Goal: Task Accomplishment & Management: Use online tool/utility

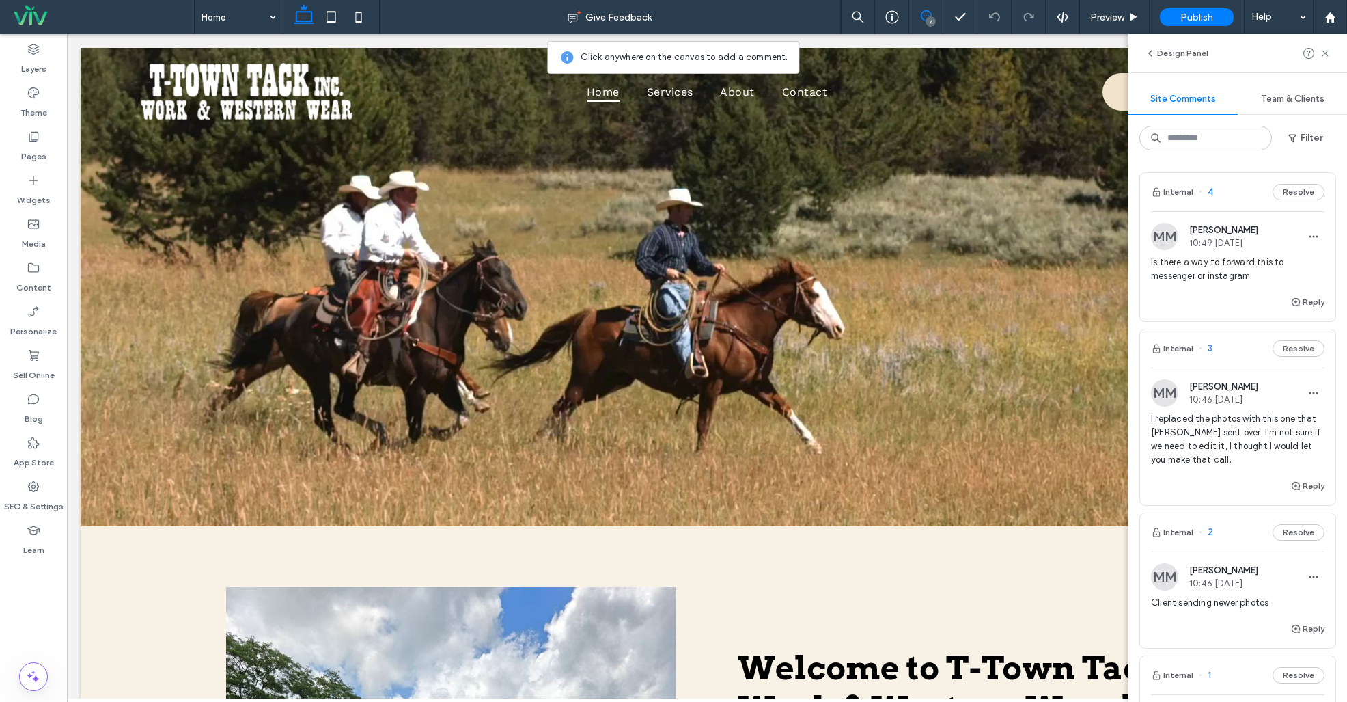
click at [1195, 307] on div "Reply" at bounding box center [1237, 307] width 195 height 27
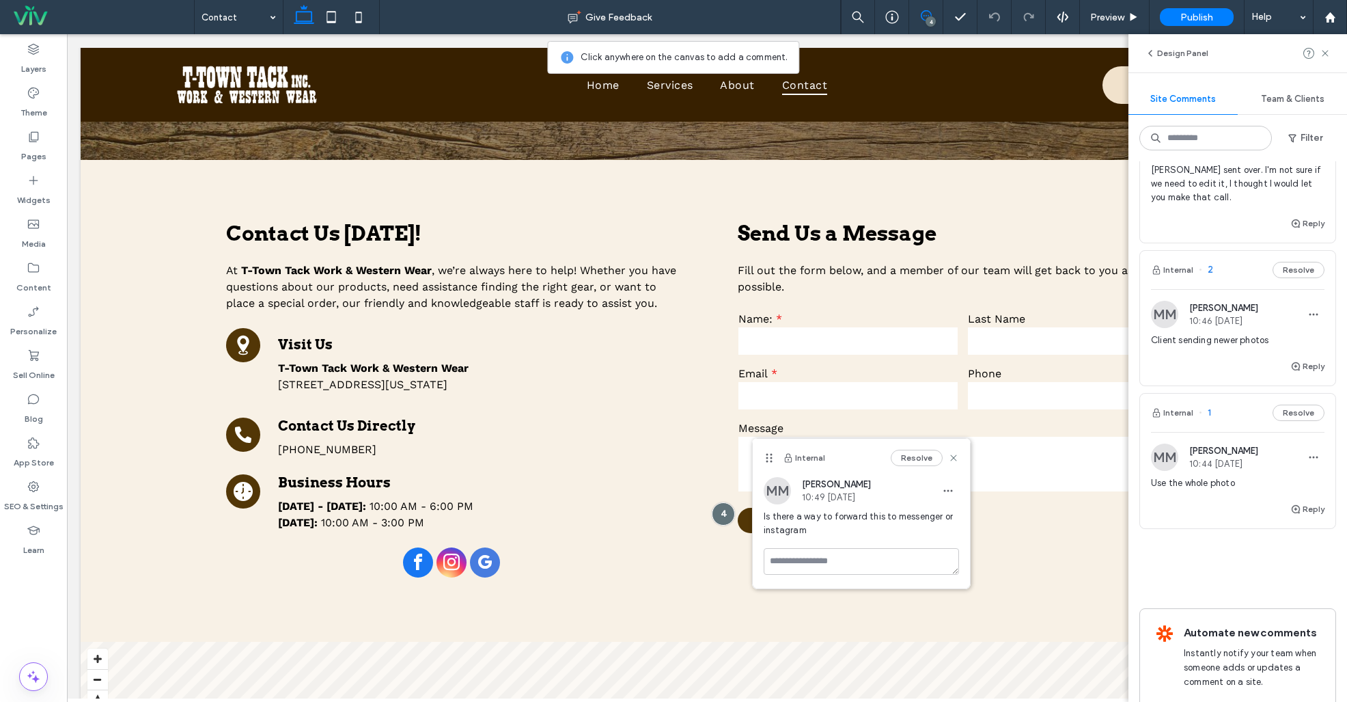
scroll to position [305, 0]
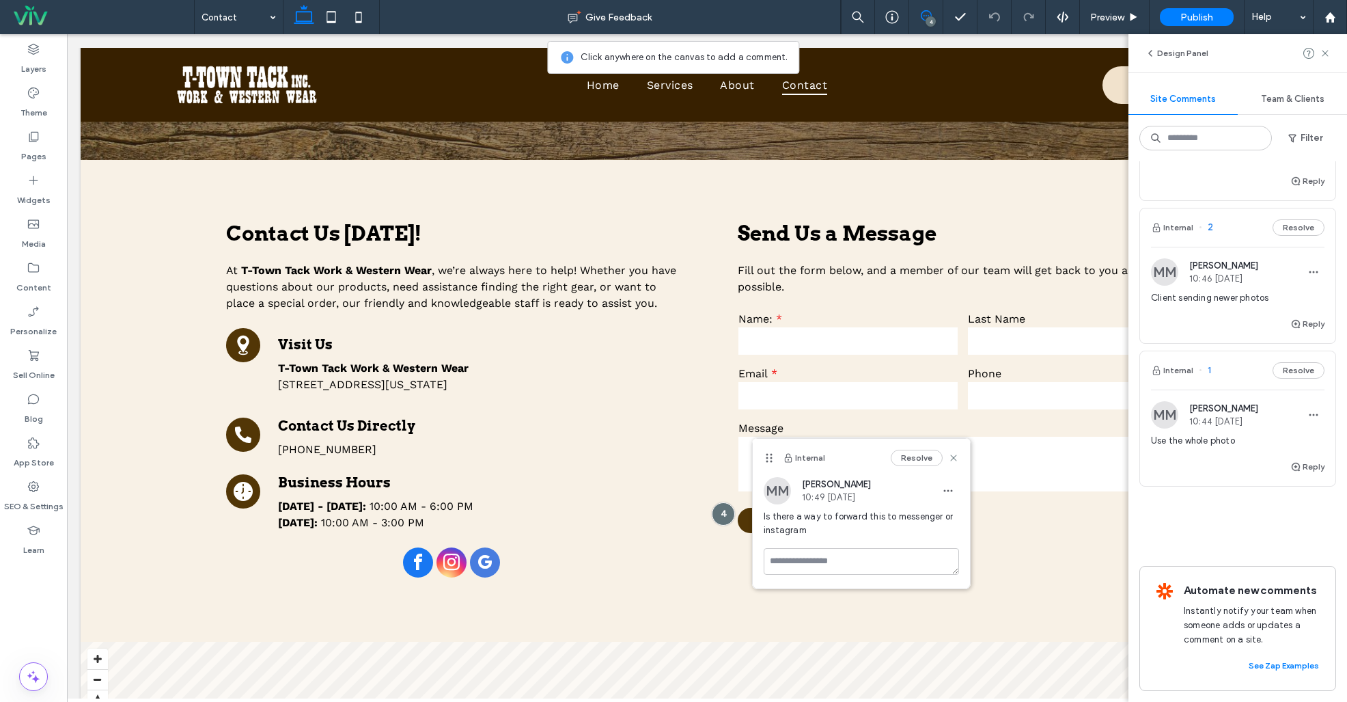
click at [1196, 468] on div "Reply" at bounding box center [1237, 471] width 195 height 27
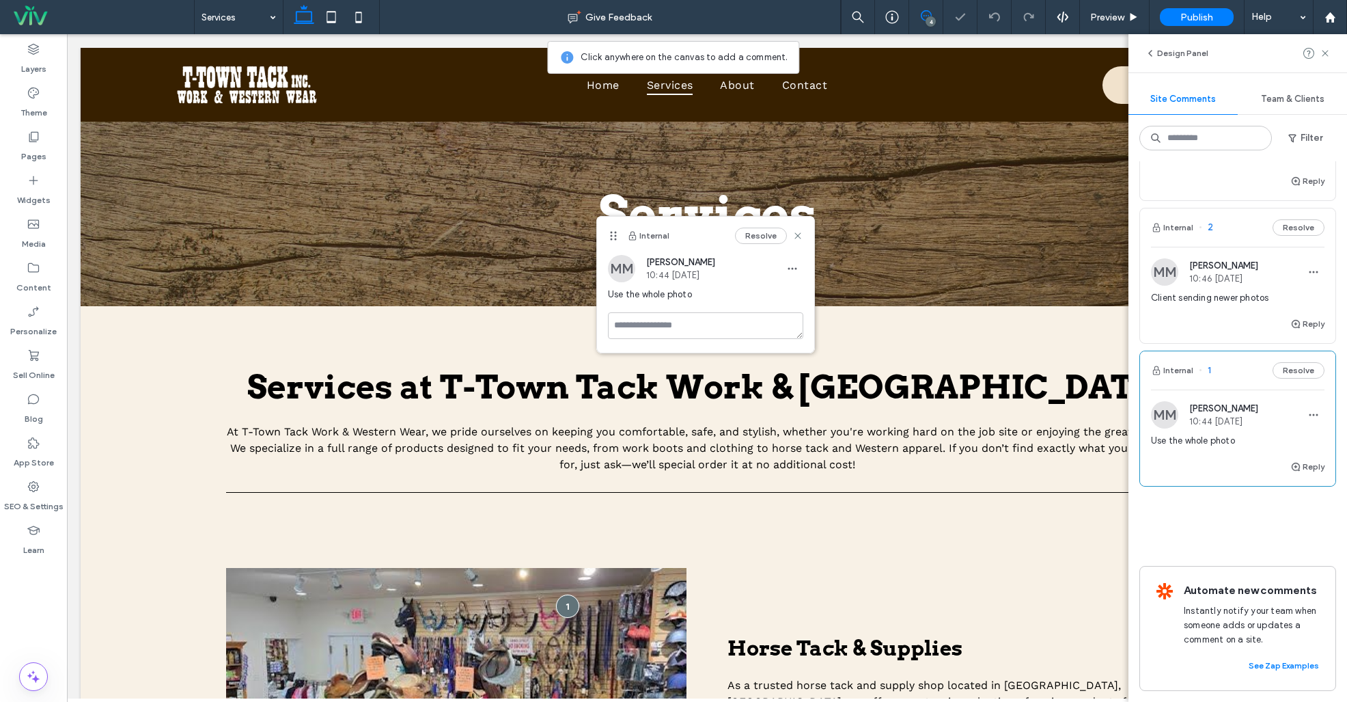
scroll to position [322, 0]
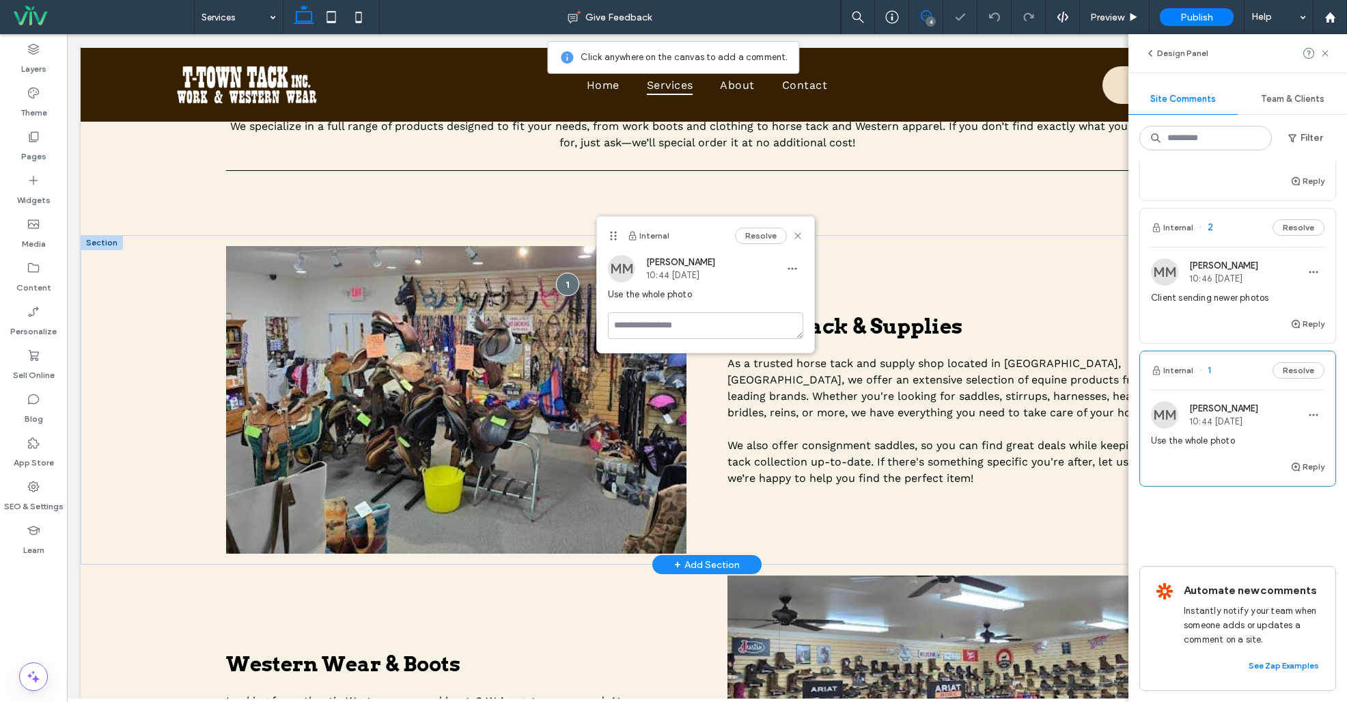
click at [482, 354] on img at bounding box center [456, 399] width 460 height 307
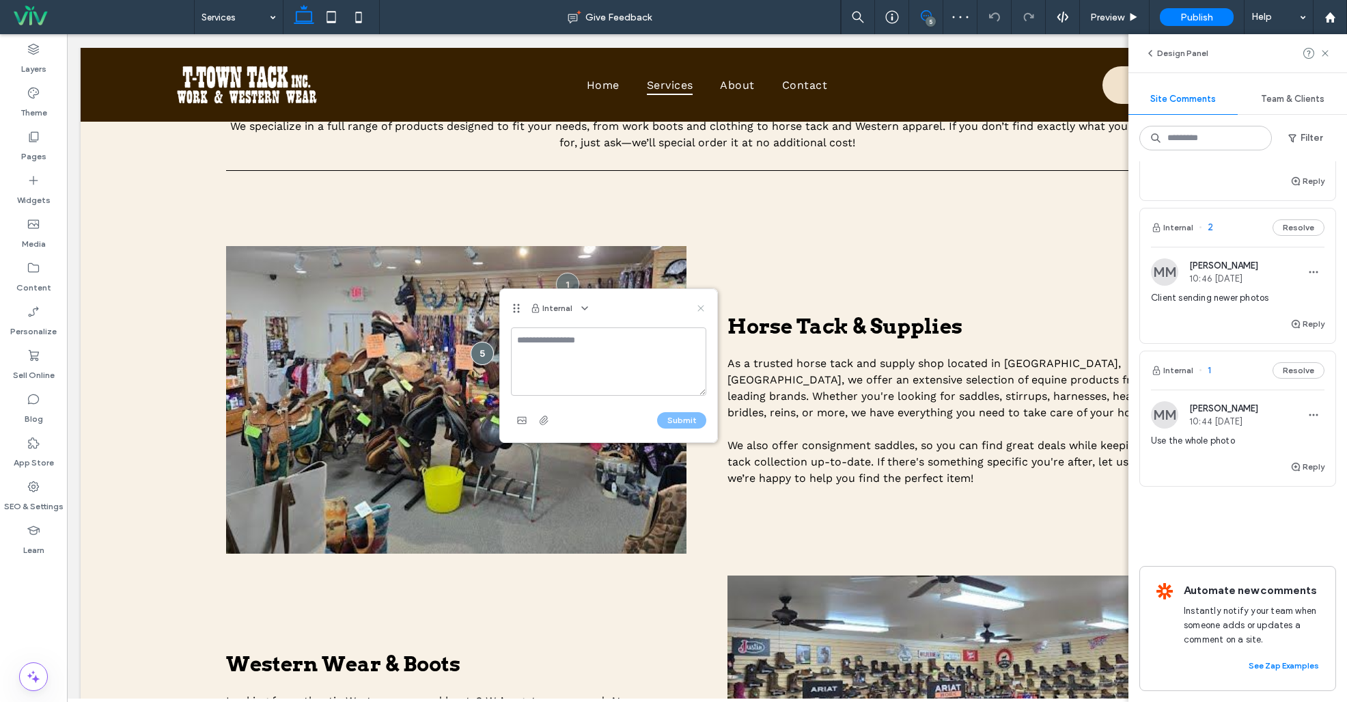
click at [700, 309] on use at bounding box center [700, 308] width 6 height 6
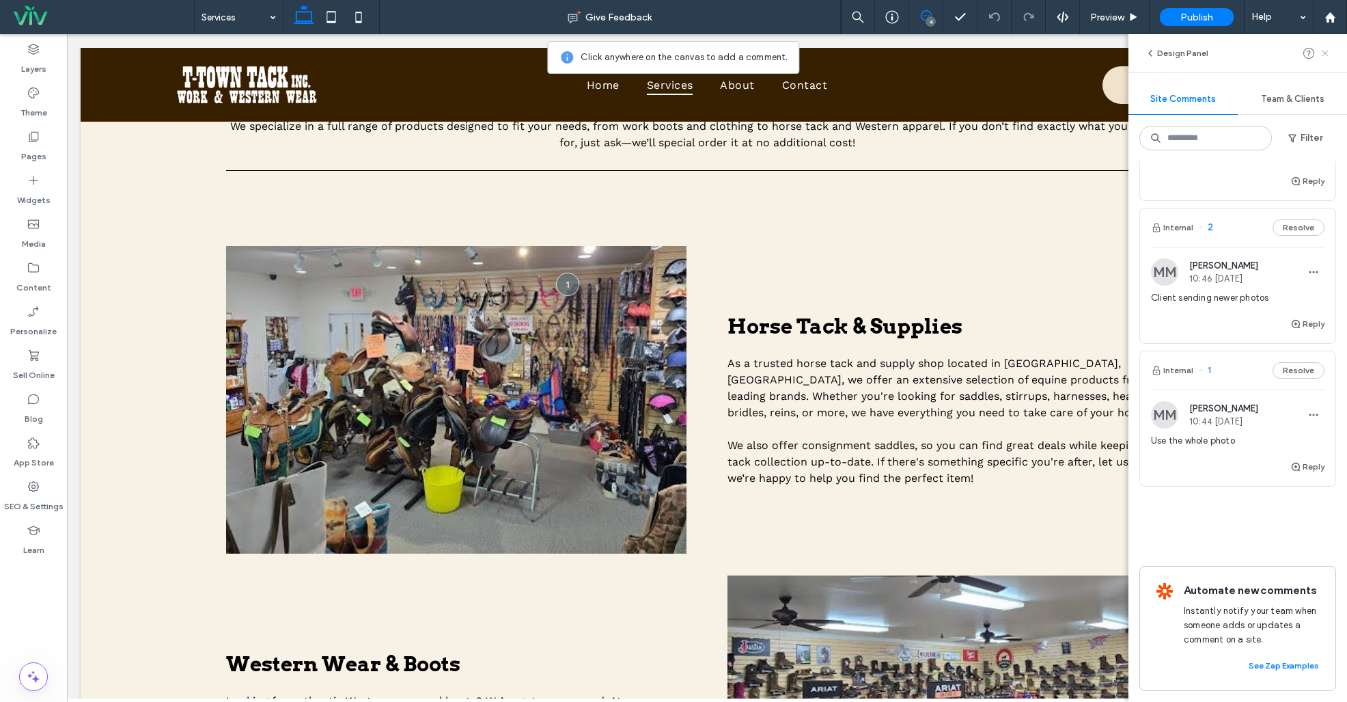
click at [1323, 50] on icon at bounding box center [1325, 53] width 11 height 11
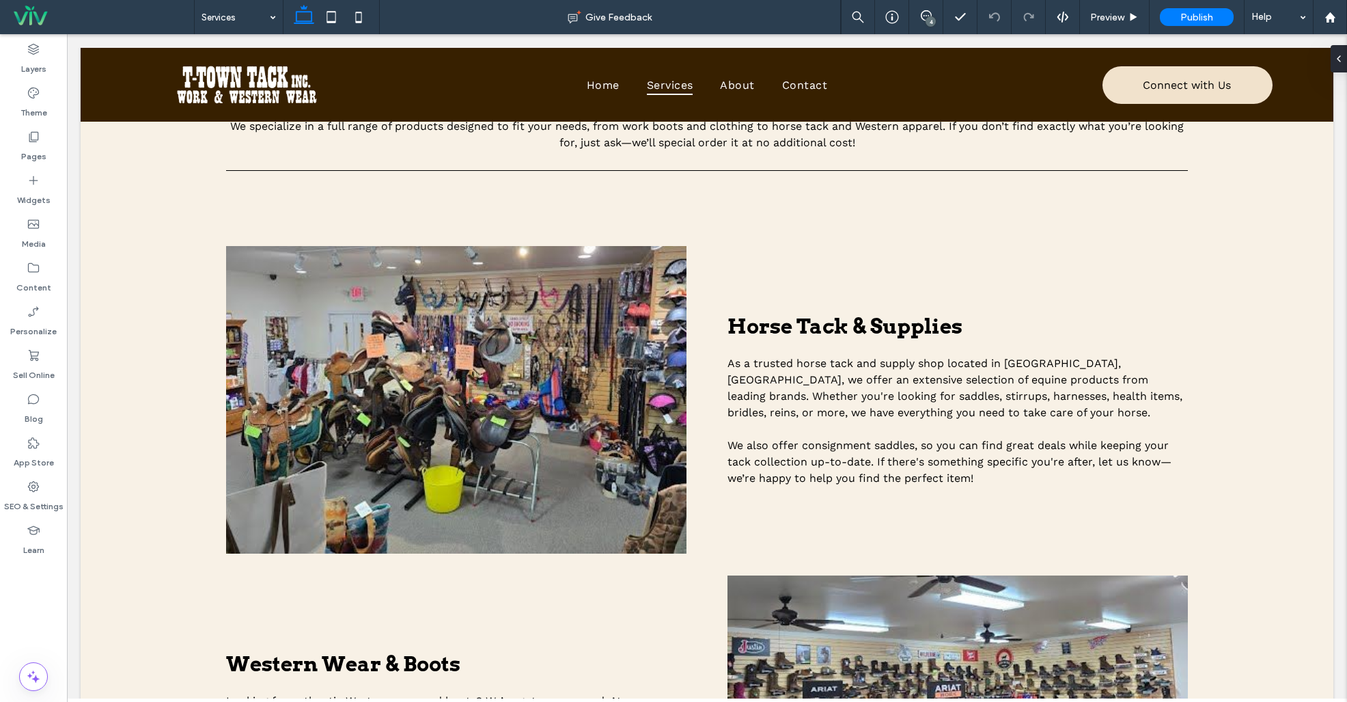
scroll to position [0, 0]
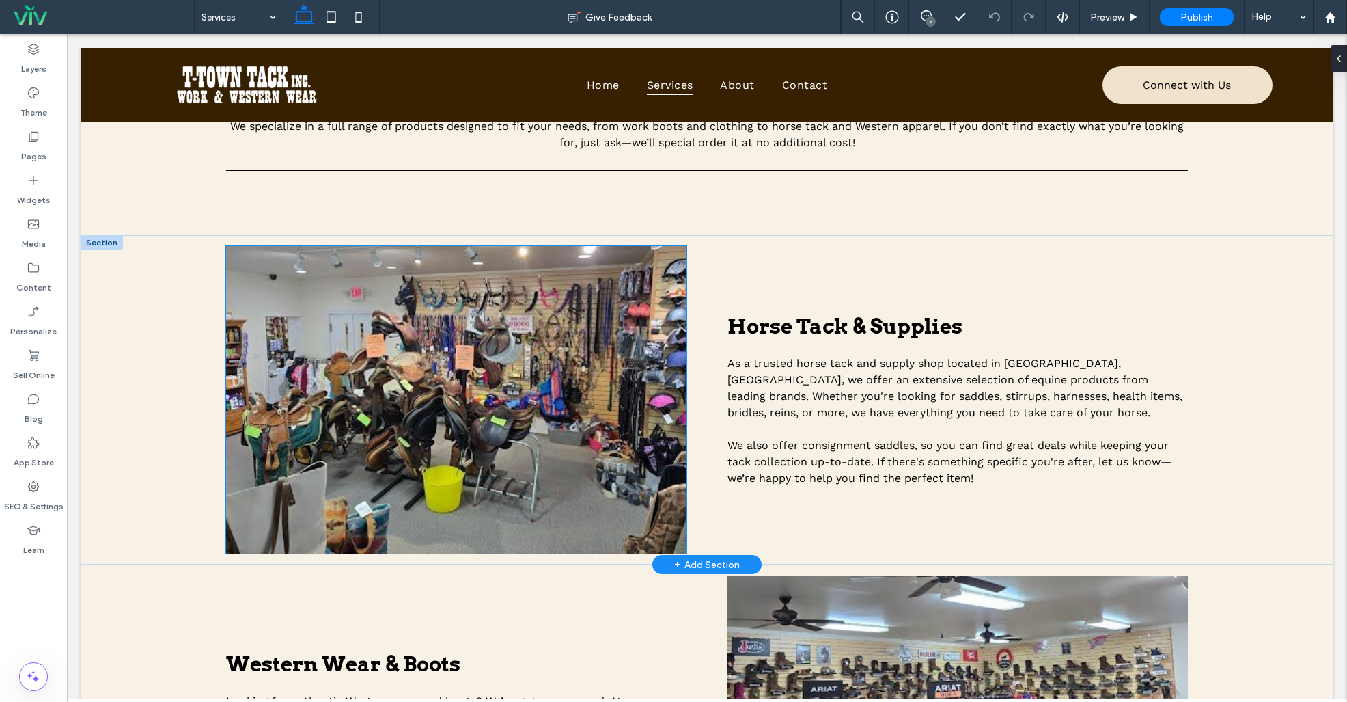
click at [484, 343] on img at bounding box center [456, 399] width 460 height 307
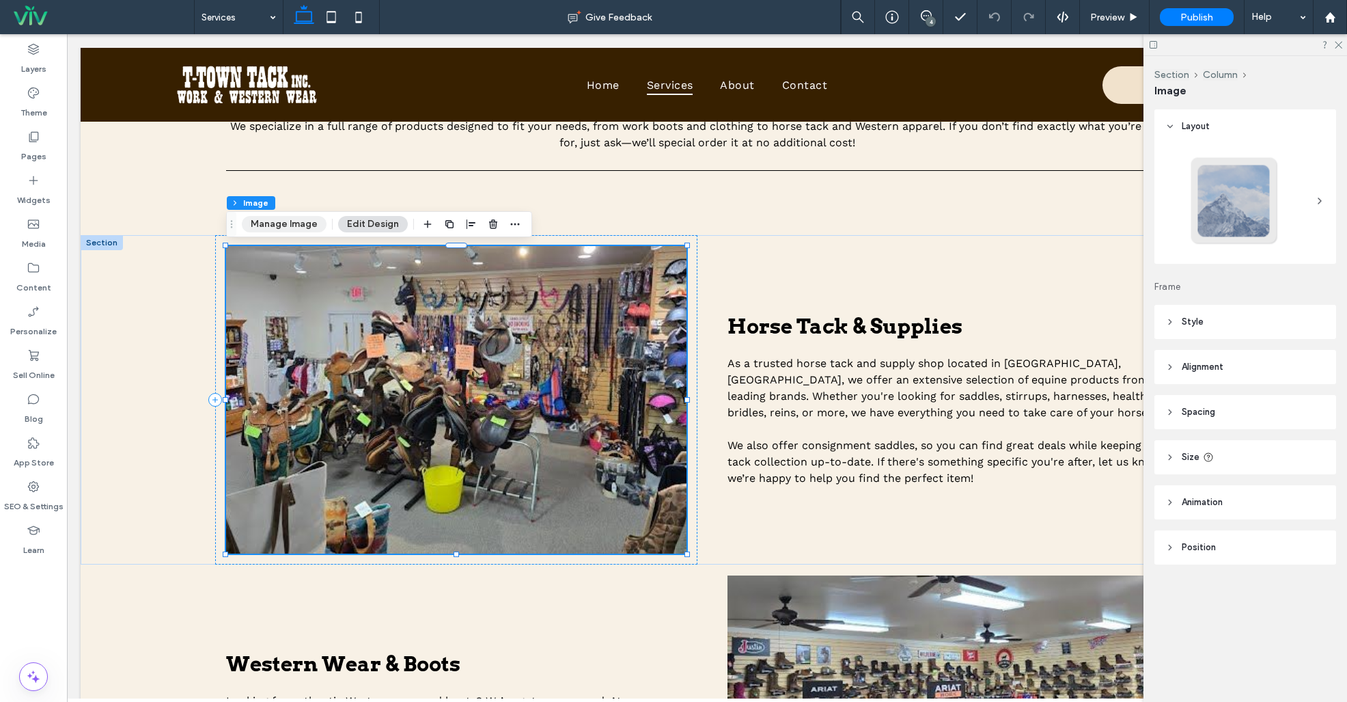
click at [287, 227] on button "Manage Image" at bounding box center [284, 224] width 85 height 16
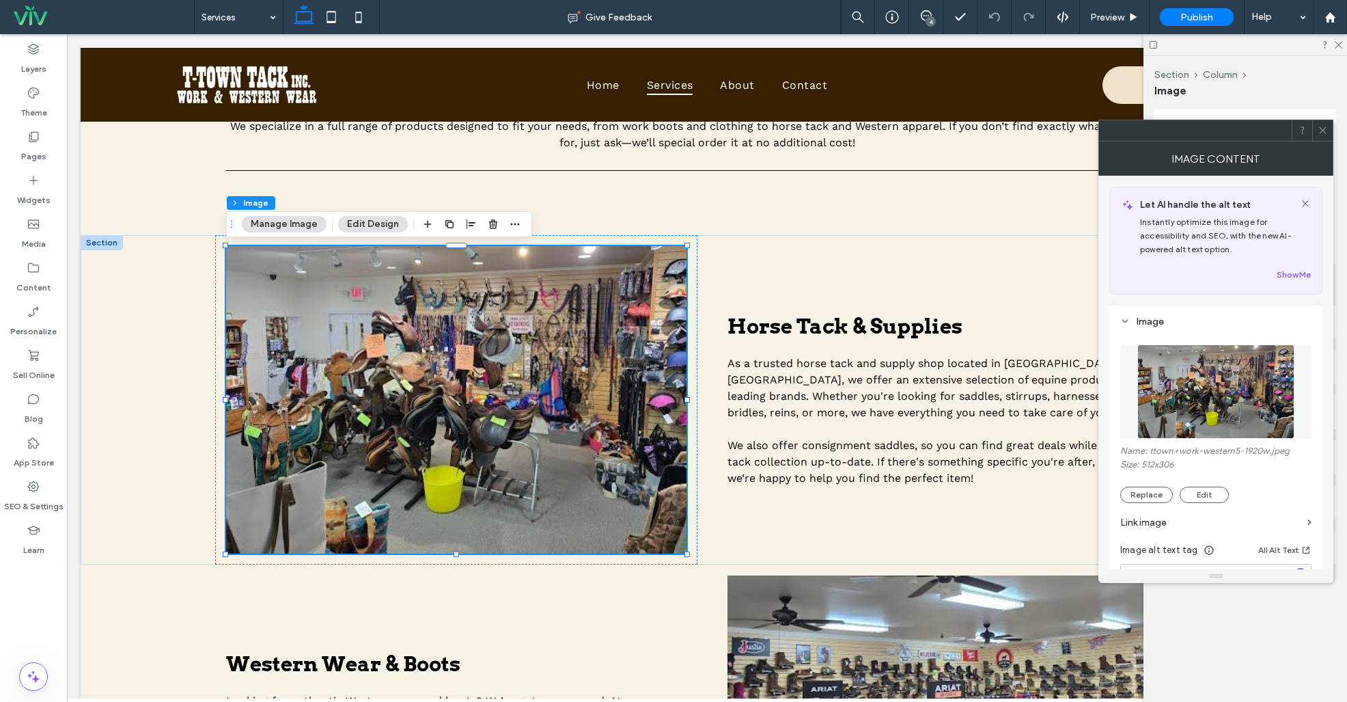
click at [1323, 125] on icon at bounding box center [1323, 130] width 10 height 10
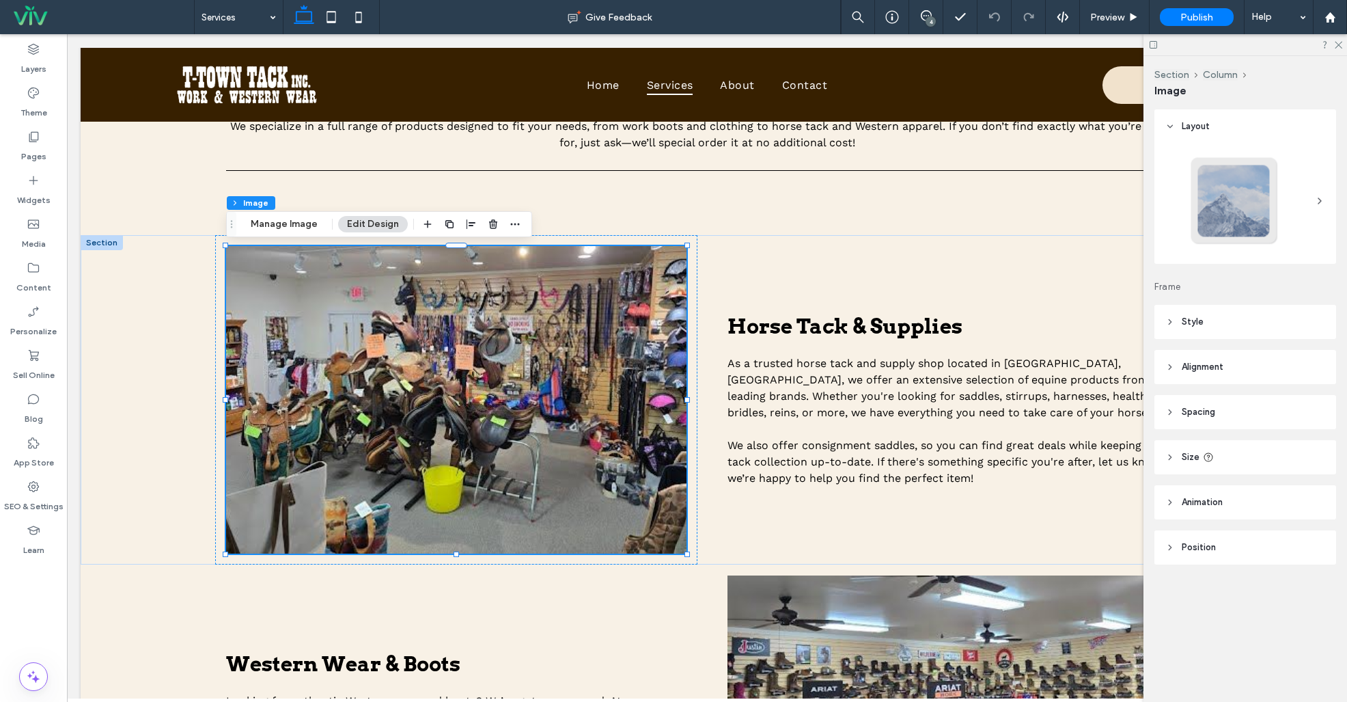
click at [1242, 462] on header "Size" at bounding box center [1246, 457] width 182 height 34
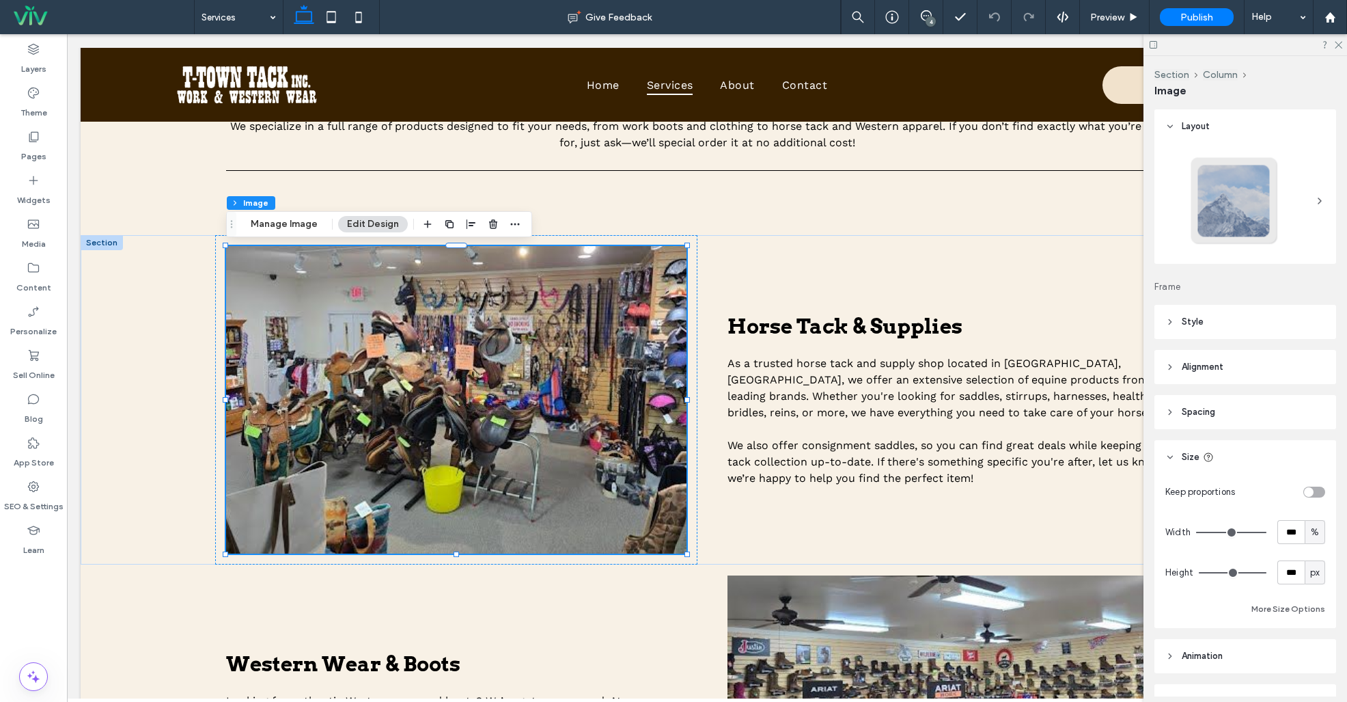
click at [1316, 487] on div "toggle" at bounding box center [1314, 491] width 22 height 11
type input "*"
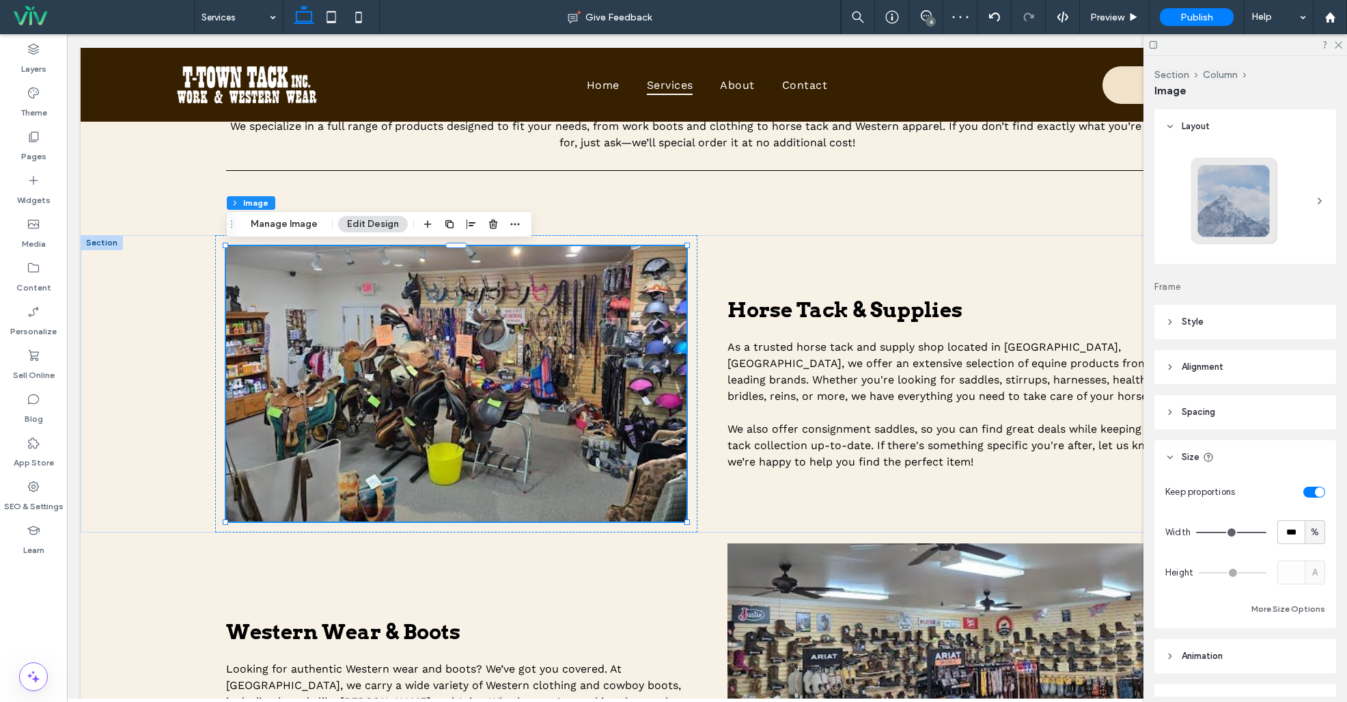
click at [933, 18] on div "4" at bounding box center [931, 21] width 10 height 10
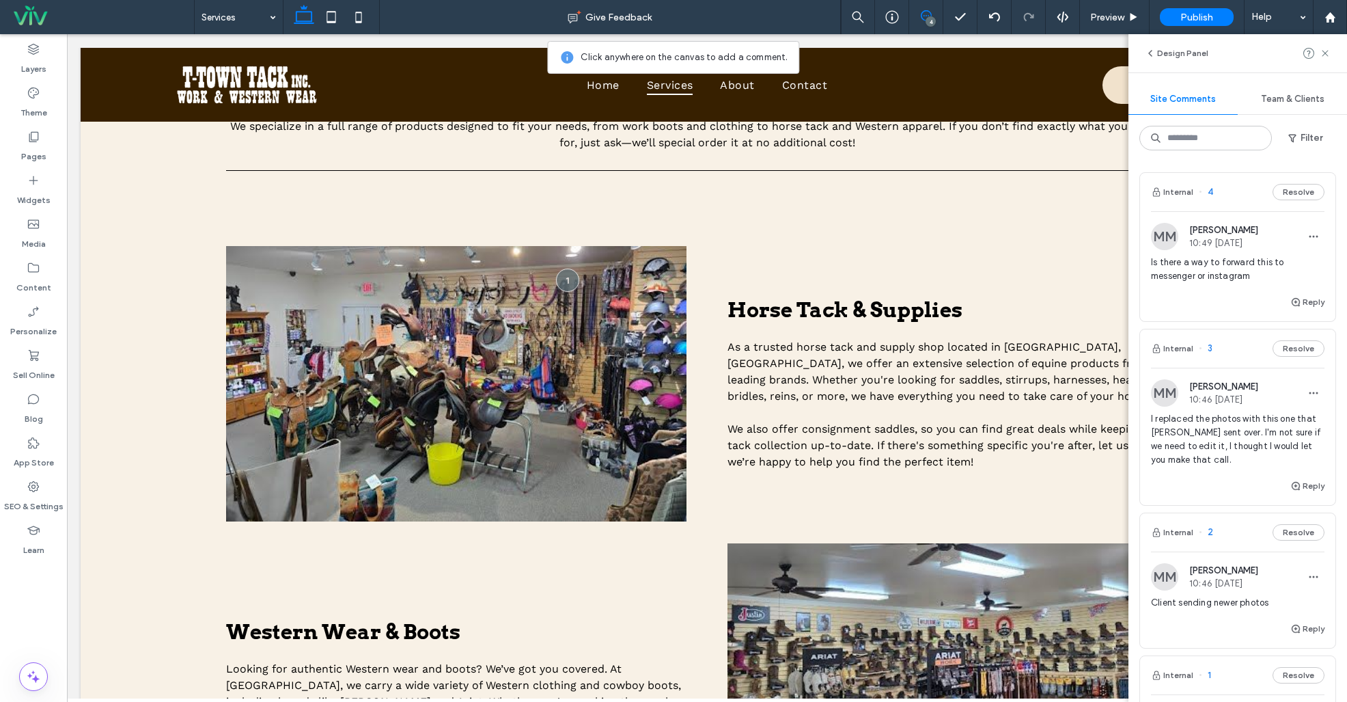
scroll to position [305, 0]
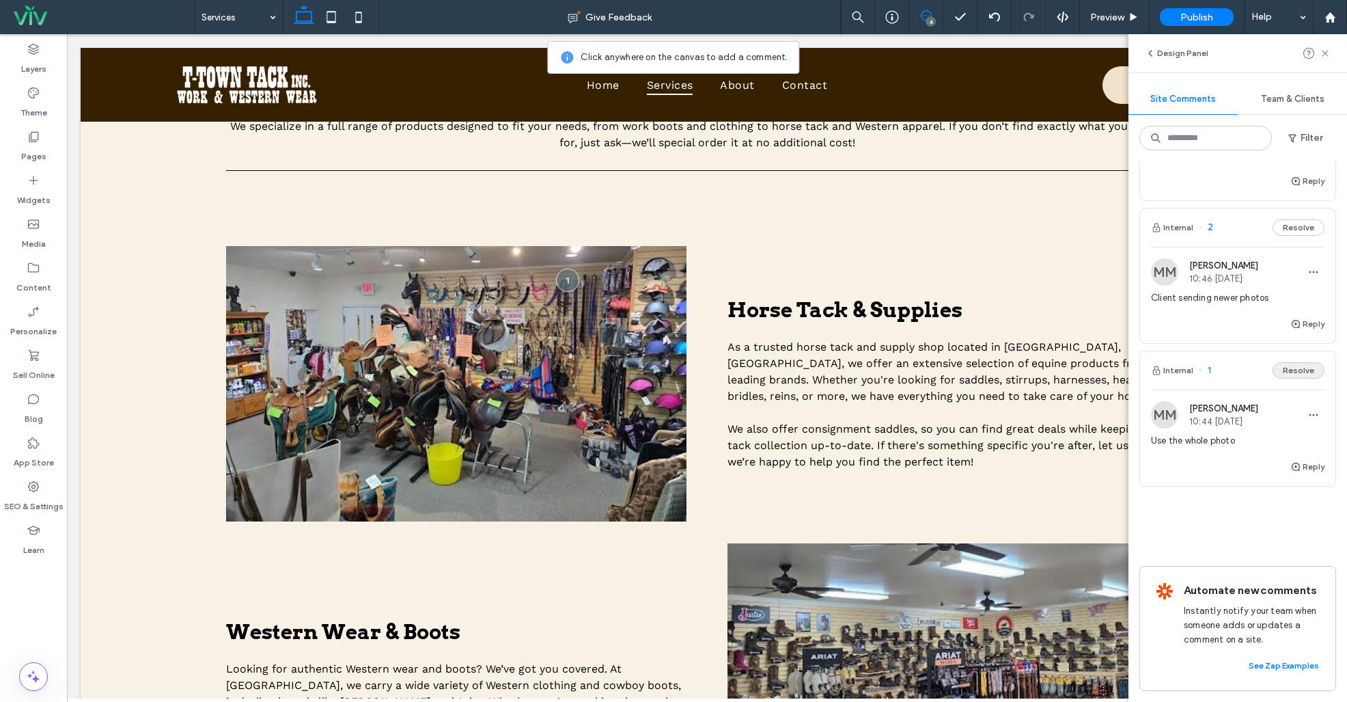
click at [1293, 371] on button "Resolve" at bounding box center [1299, 370] width 52 height 16
click at [1232, 309] on div "Internal 4 Resolve MM [PERSON_NAME] 10:49 [DATE] Is there a way to forward this…" at bounding box center [1237, 210] width 197 height 687
click at [1214, 447] on span "Client sending newer photos" at bounding box center [1238, 441] width 174 height 14
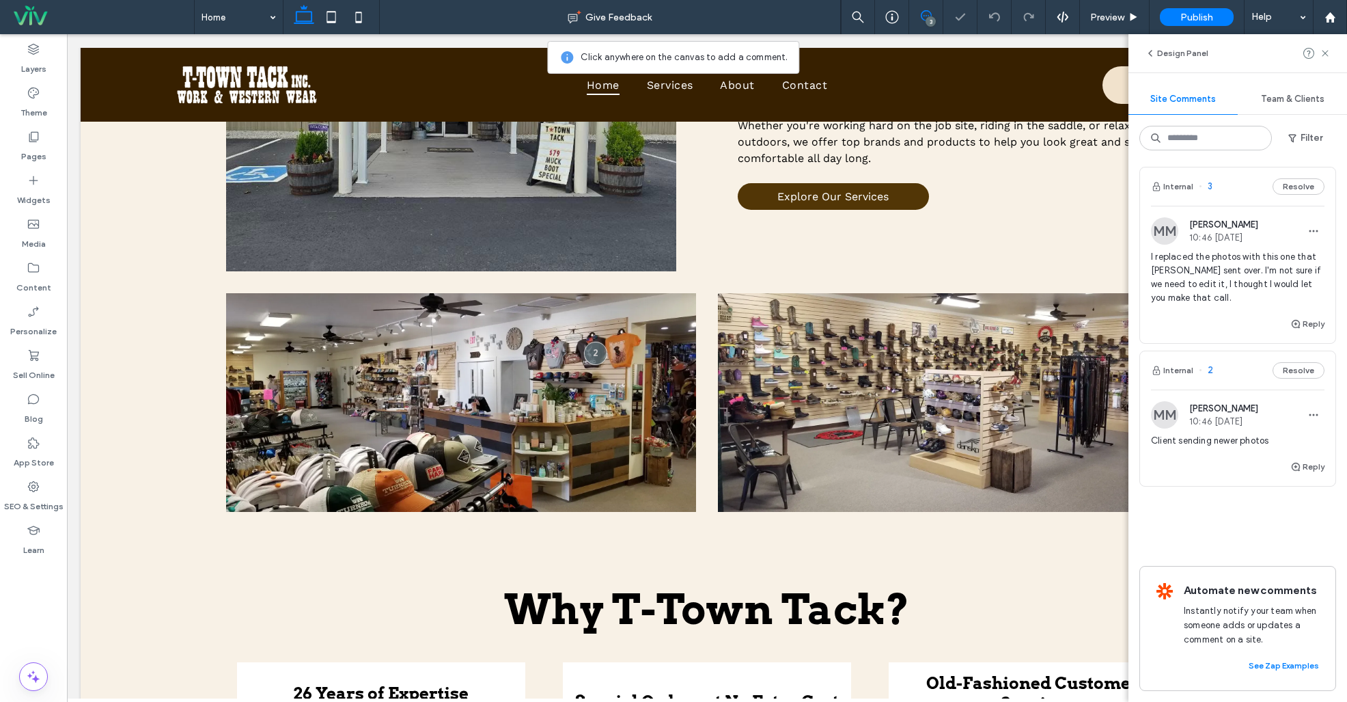
scroll to position [768, 0]
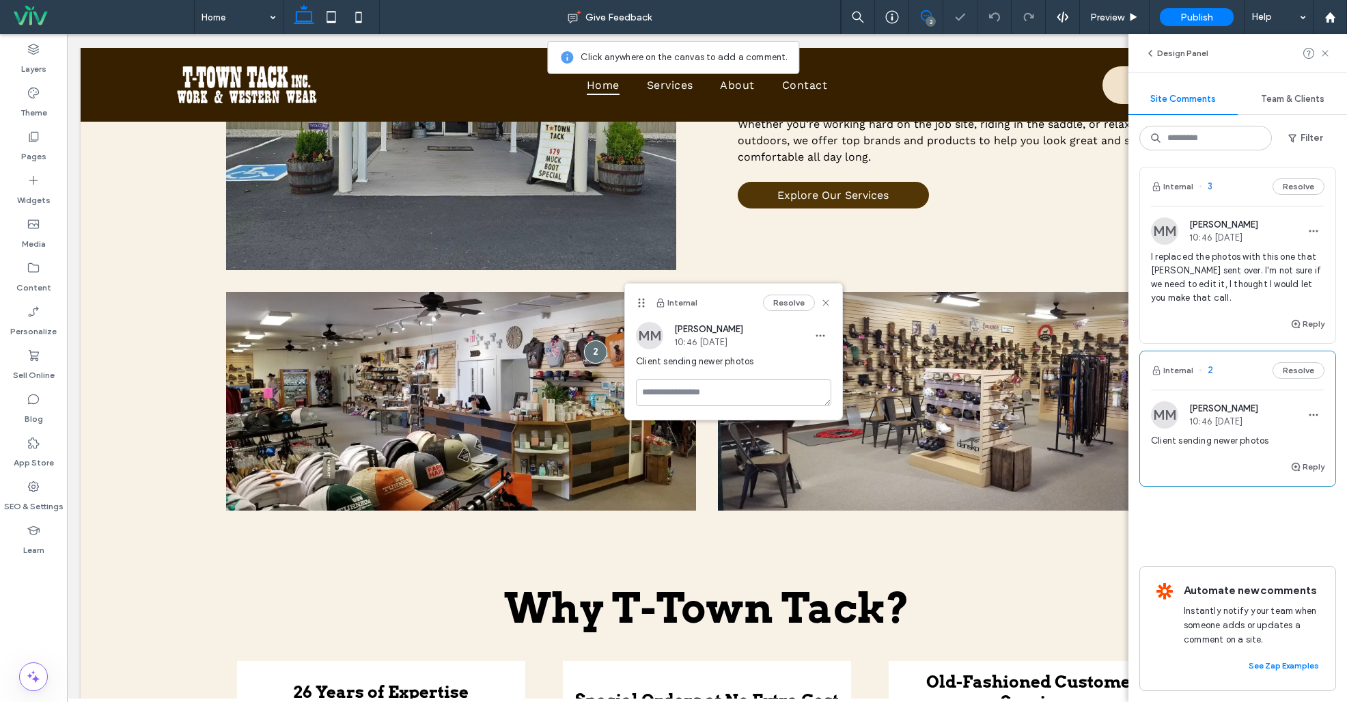
click at [1226, 193] on div "Internal 3 Resolve" at bounding box center [1237, 186] width 195 height 38
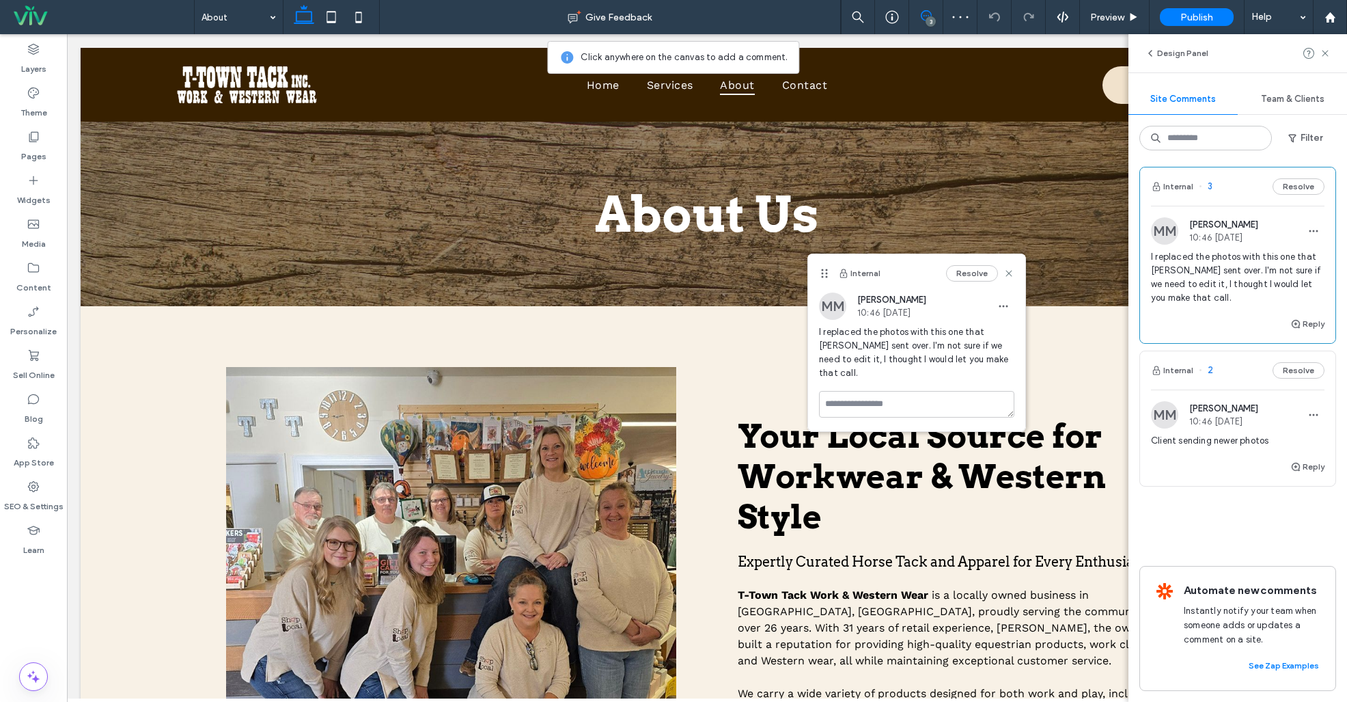
scroll to position [730, 0]
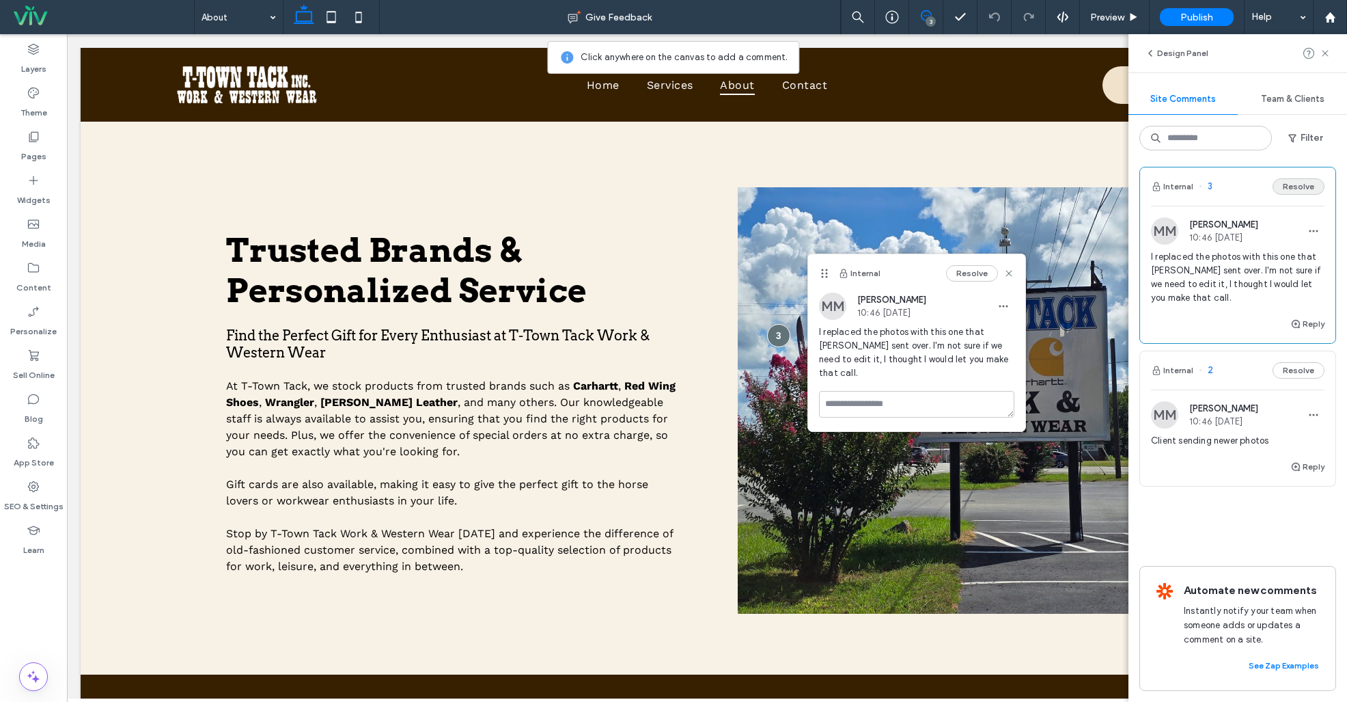
click at [1294, 184] on button "Resolve" at bounding box center [1299, 186] width 52 height 16
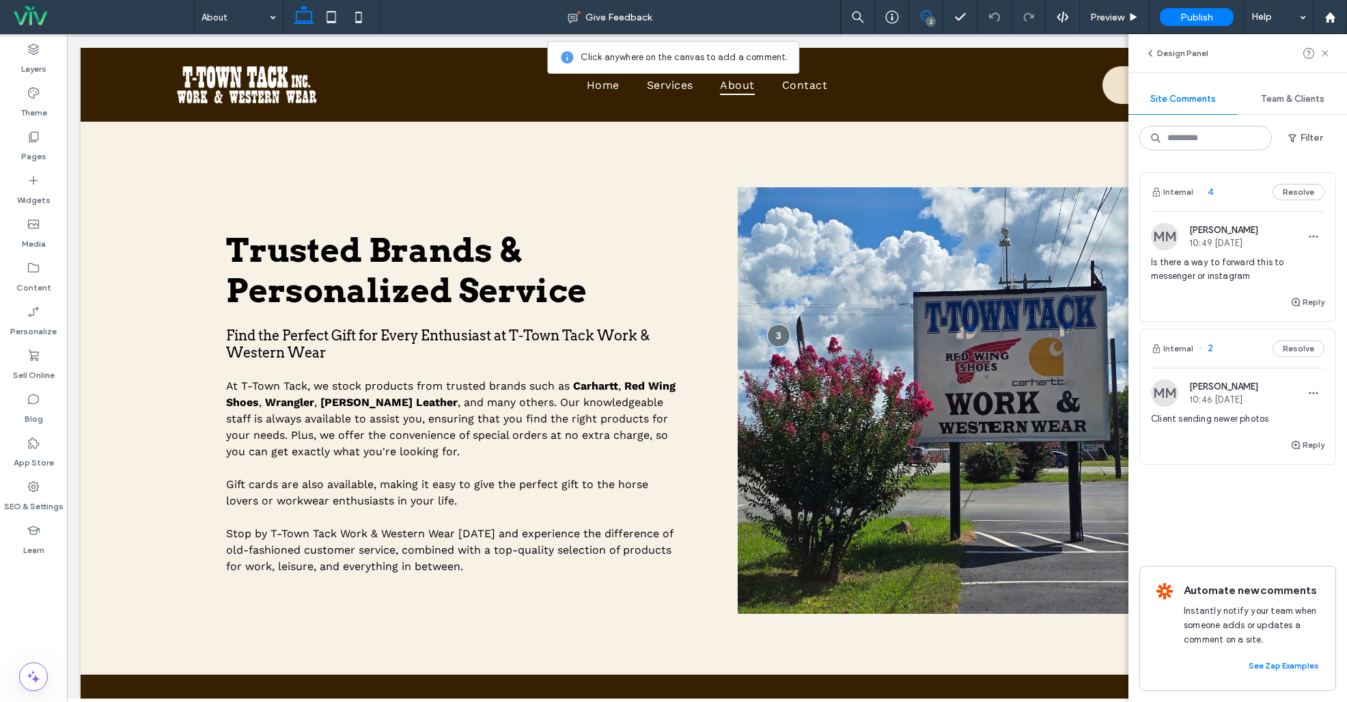
scroll to position [0, 0]
click at [1325, 51] on icon at bounding box center [1325, 53] width 11 height 11
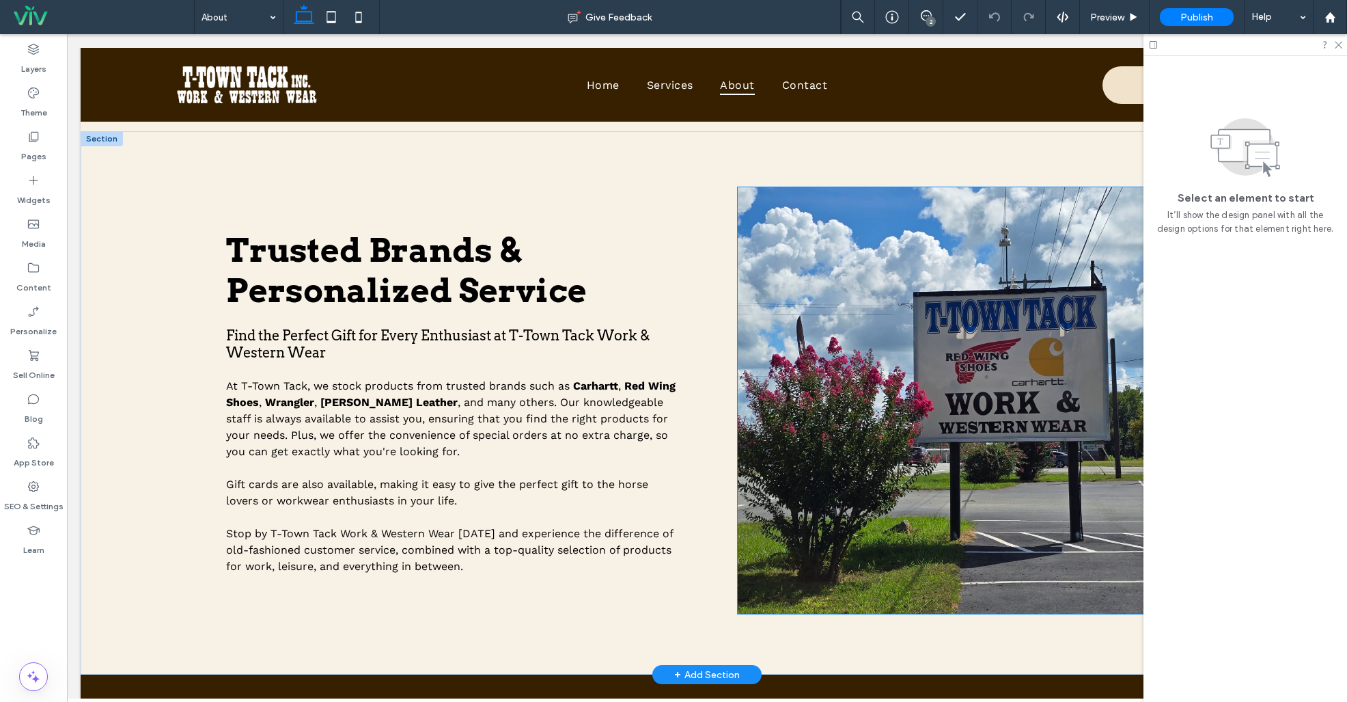
click at [965, 251] on img at bounding box center [963, 400] width 450 height 426
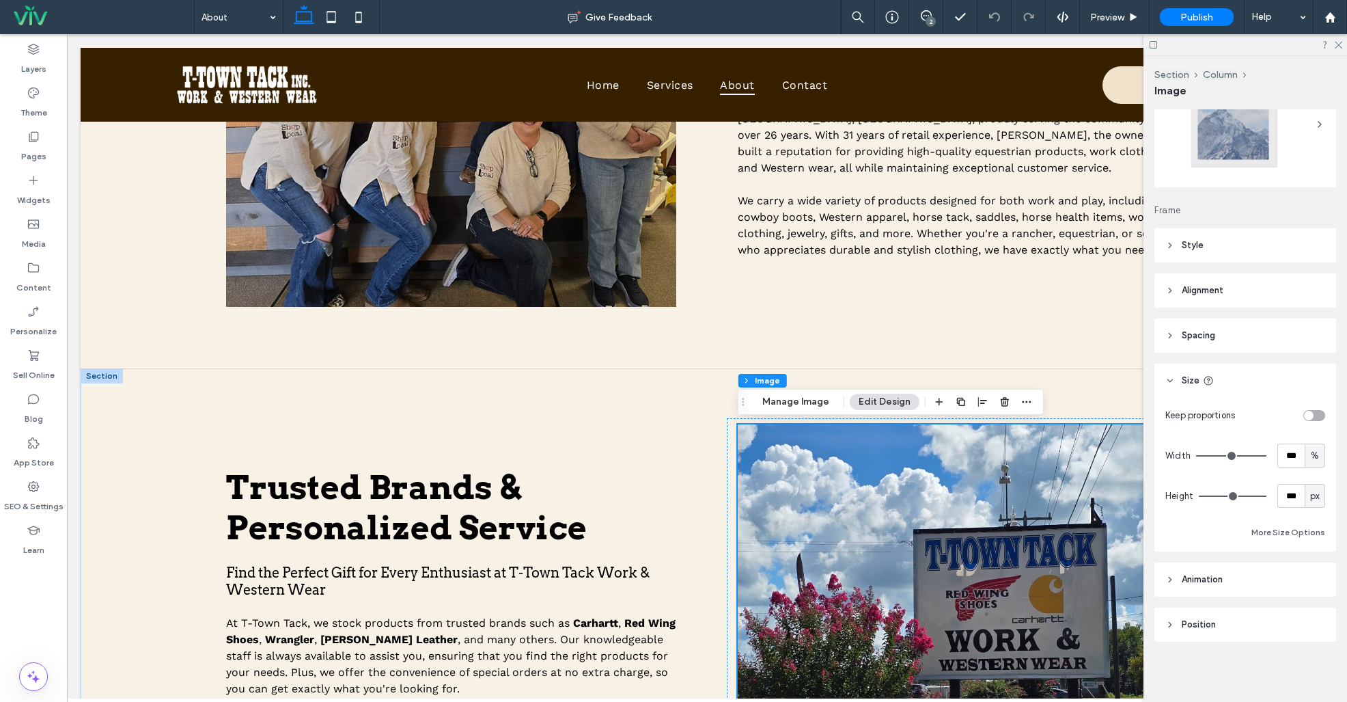
scroll to position [512, 0]
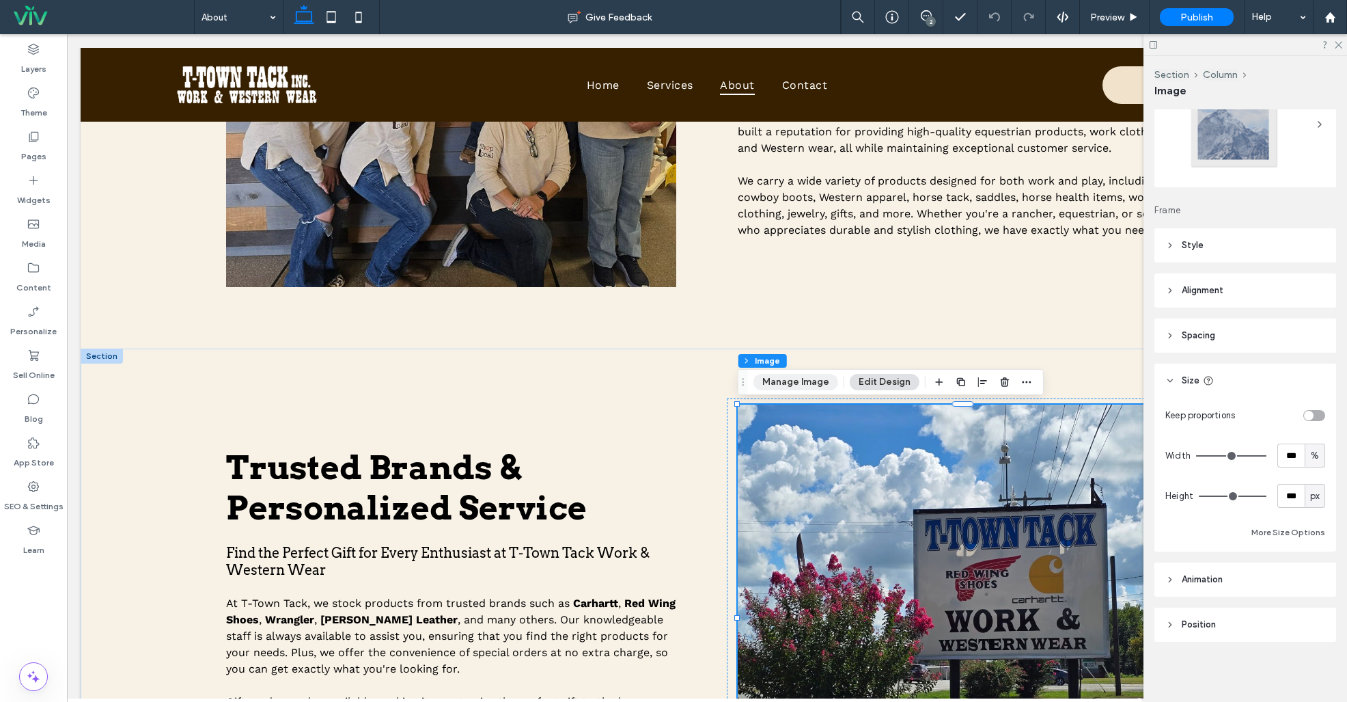
click at [796, 376] on button "Manage Image" at bounding box center [796, 382] width 85 height 16
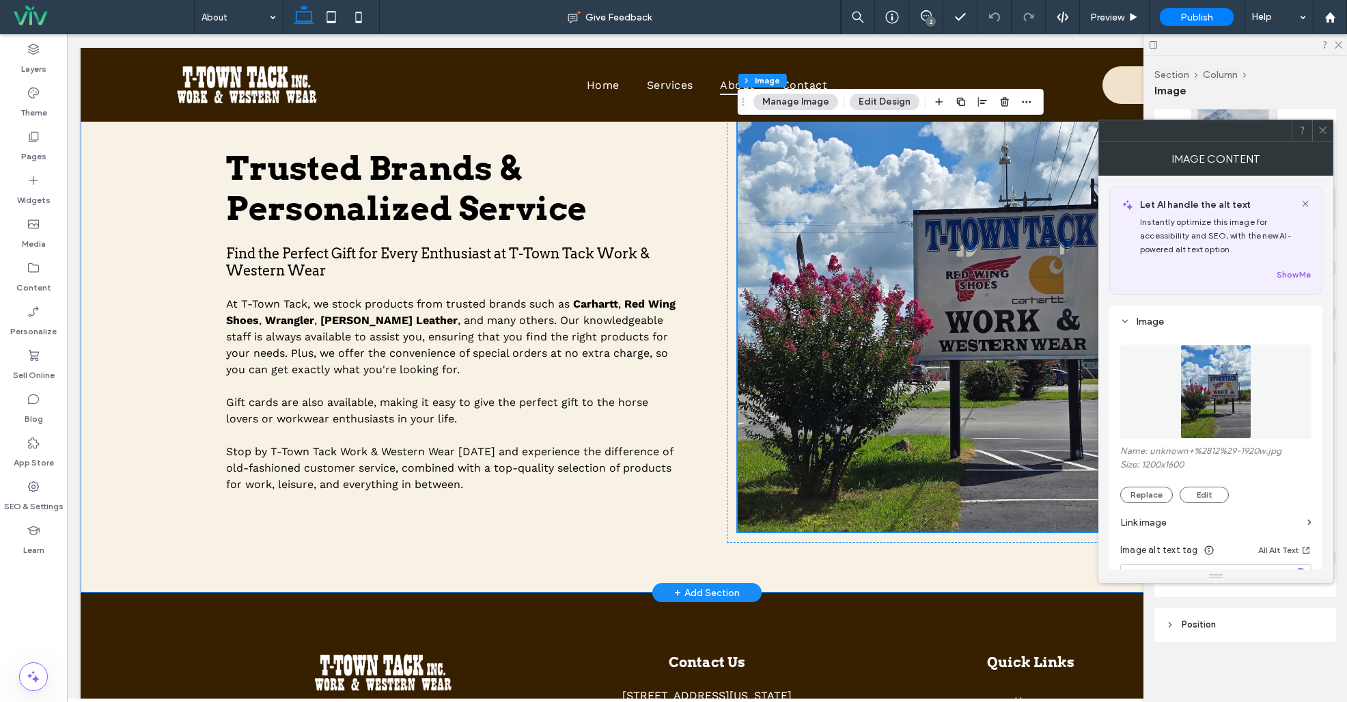
scroll to position [874, 0]
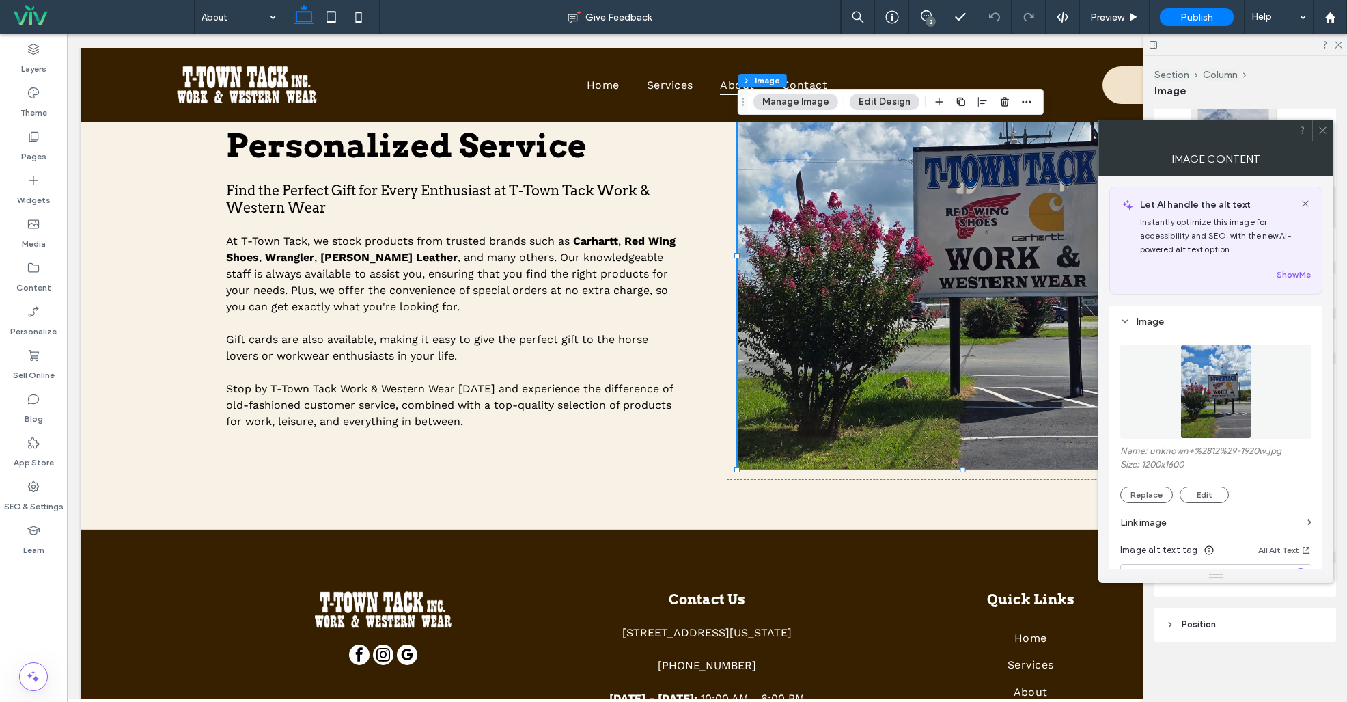
click at [1320, 133] on use at bounding box center [1322, 130] width 7 height 7
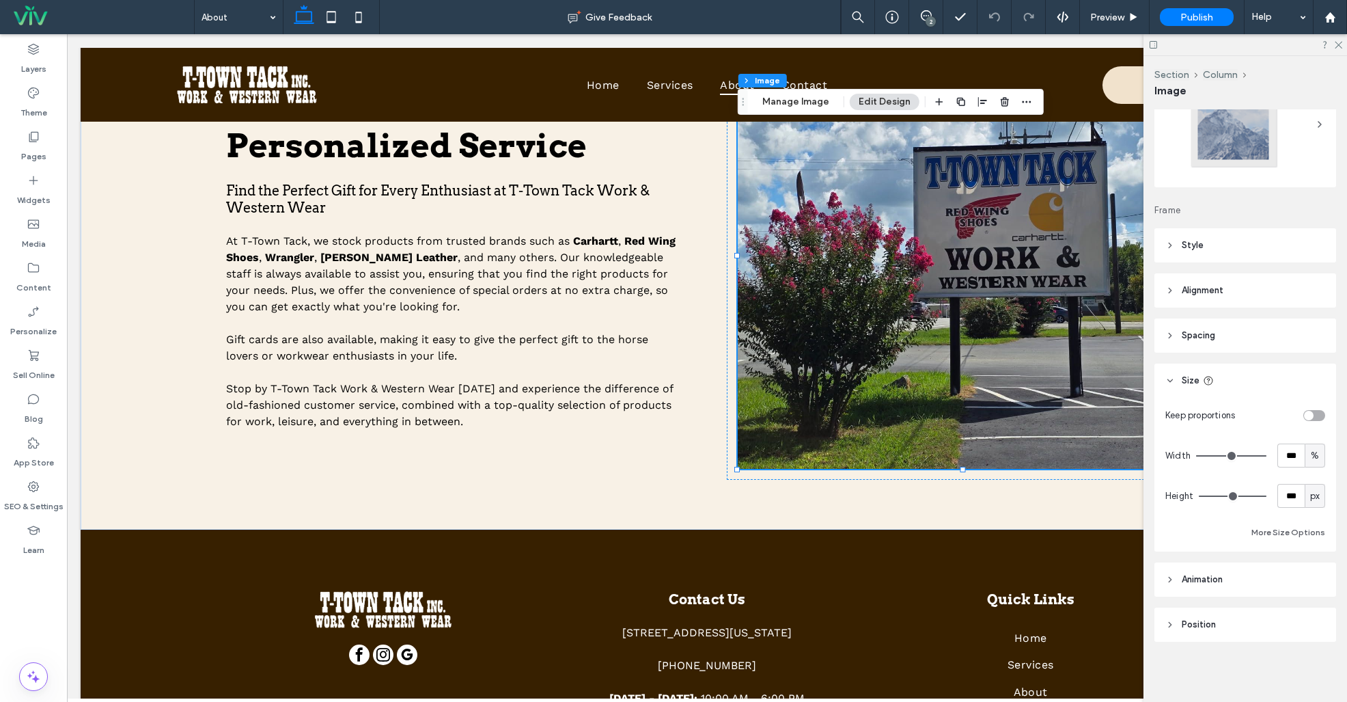
click at [930, 17] on div "2" at bounding box center [931, 21] width 10 height 10
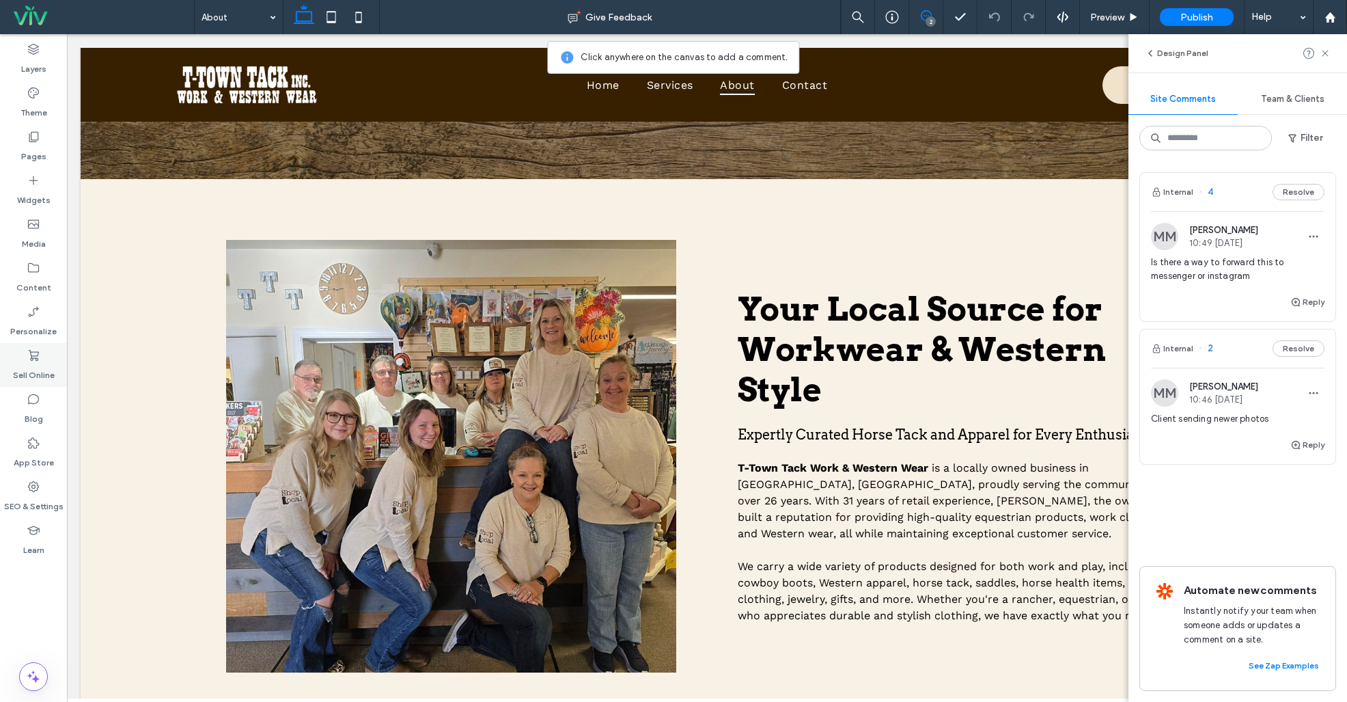
scroll to position [0, 0]
